Goal: Transaction & Acquisition: Purchase product/service

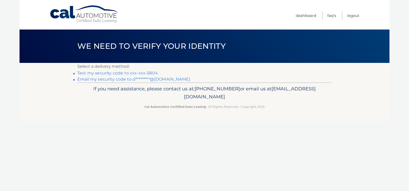
click at [135, 73] on link "Text my security code to xxx-xxx-5804" at bounding box center [117, 73] width 80 height 5
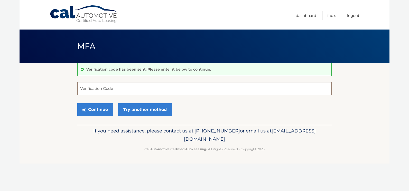
click at [111, 82] on input "Verification Code" at bounding box center [204, 88] width 255 height 13
type input "444400"
click at [101, 110] on button "Continue" at bounding box center [95, 109] width 36 height 13
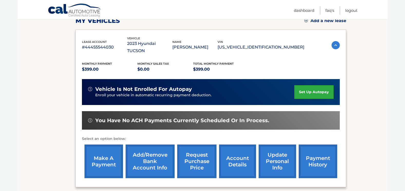
scroll to position [77, 0]
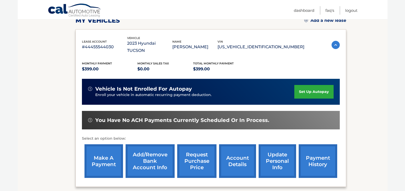
click at [105, 152] on link "make a payment" at bounding box center [104, 161] width 39 height 34
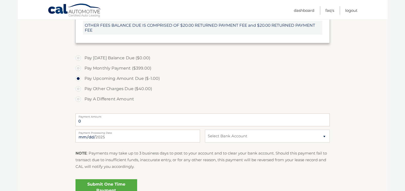
scroll to position [180, 0]
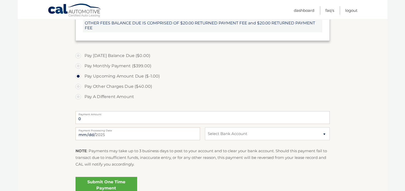
click at [125, 64] on label "Pay Monthly Payment ($399.00)" at bounding box center [203, 66] width 255 height 10
click at [83, 64] on input "Pay Monthly Payment ($399.00)" at bounding box center [80, 65] width 5 height 8
radio input "true"
type input "399.00"
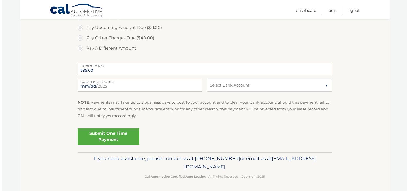
scroll to position [229, 0]
click at [241, 83] on select "Select Bank Account Checking CAPITAL ONE, N.A. *****2006 Checking CAPITAL ONE, …" at bounding box center [267, 85] width 125 height 13
click at [205, 79] on select "Select Bank Account Checking CAPITAL ONE, N.A. *****2006 Checking CAPITAL ONE, …" at bounding box center [267, 85] width 125 height 13
click at [97, 135] on link "Submit One Time Payment" at bounding box center [107, 136] width 62 height 16
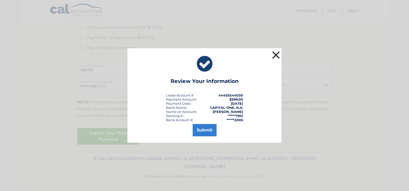
click at [278, 51] on button "×" at bounding box center [276, 55] width 10 height 10
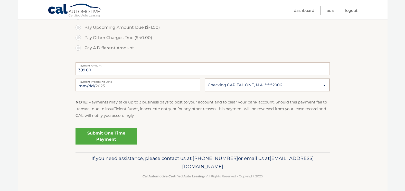
click at [261, 86] on select "Select Bank Account Checking CAPITAL ONE, N.A. *****2006 Checking CAPITAL ONE, …" at bounding box center [267, 85] width 125 height 13
select select "YjE3ZjUwNjctZTIwNS00NWJhLWEzYjktMWQ1MDI0N2RhNTUw"
click at [205, 79] on select "Select Bank Account Checking CAPITAL ONE, N.A. *****2006 Checking CAPITAL ONE, …" at bounding box center [267, 85] width 125 height 13
click at [116, 137] on link "Submit One Time Payment" at bounding box center [107, 136] width 62 height 16
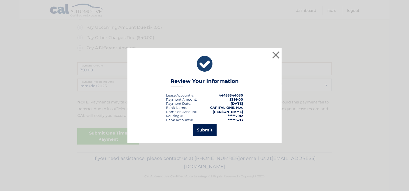
click at [210, 133] on button "Submit" at bounding box center [205, 130] width 24 height 12
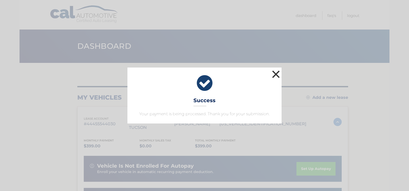
click at [275, 76] on button "×" at bounding box center [276, 74] width 10 height 10
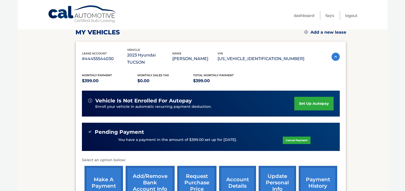
scroll to position [129, 0]
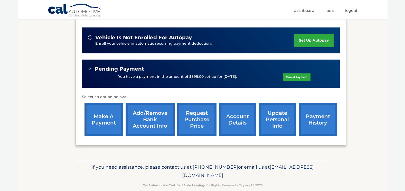
click at [325, 117] on link "payment history" at bounding box center [318, 120] width 39 height 34
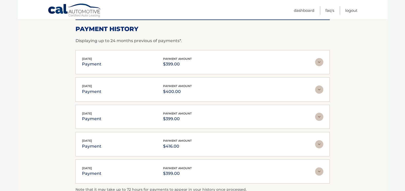
scroll to position [77, 0]
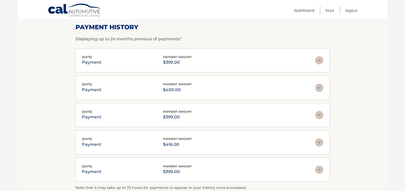
click at [319, 89] on img at bounding box center [319, 88] width 8 height 8
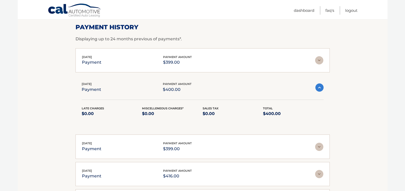
click at [319, 89] on img at bounding box center [320, 88] width 8 height 8
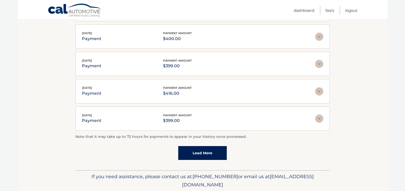
scroll to position [129, 0]
click at [319, 93] on img at bounding box center [319, 91] width 8 height 8
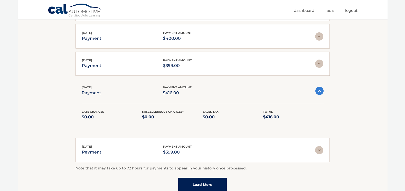
click at [319, 93] on img at bounding box center [320, 91] width 8 height 8
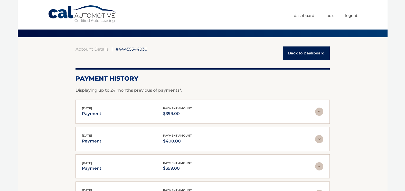
scroll to position [0, 0]
